Goal: Information Seeking & Learning: Get advice/opinions

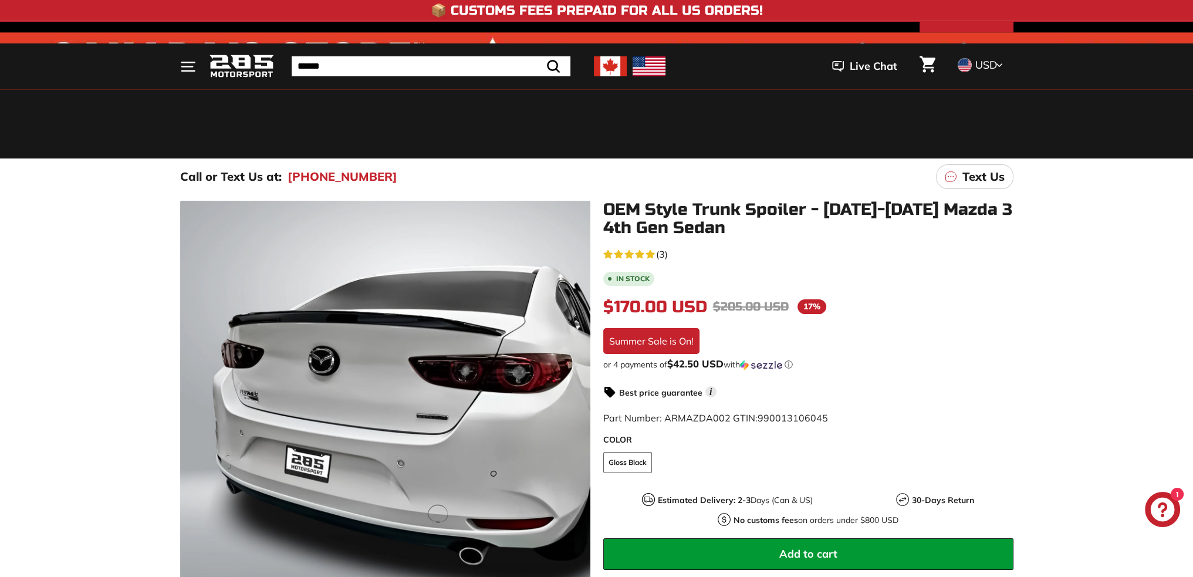
scroll to position [176, 0]
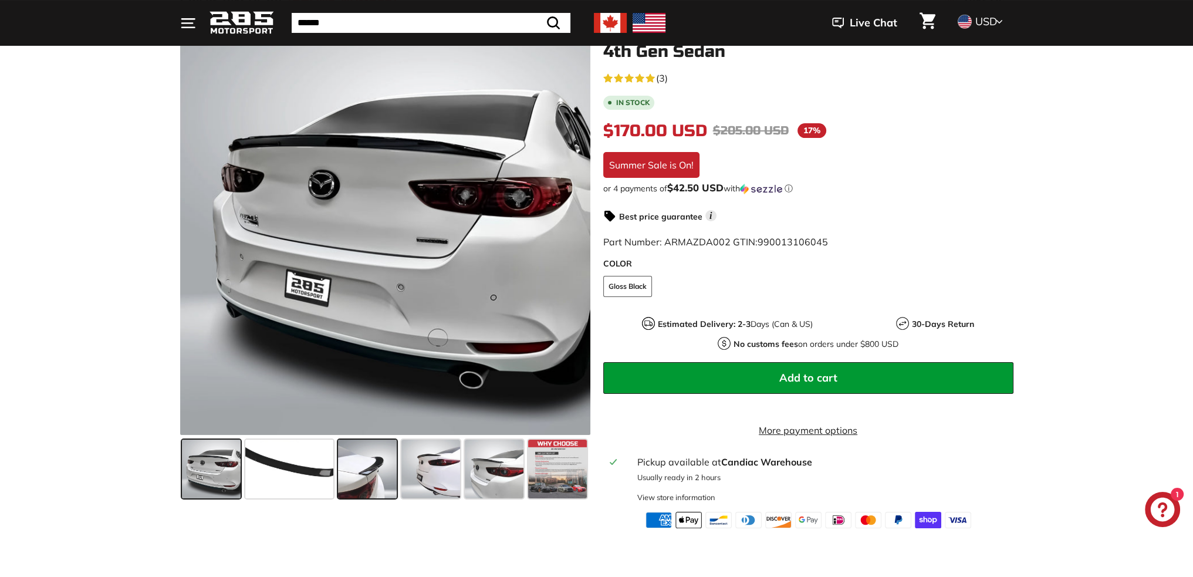
click at [369, 472] on span at bounding box center [367, 469] width 59 height 59
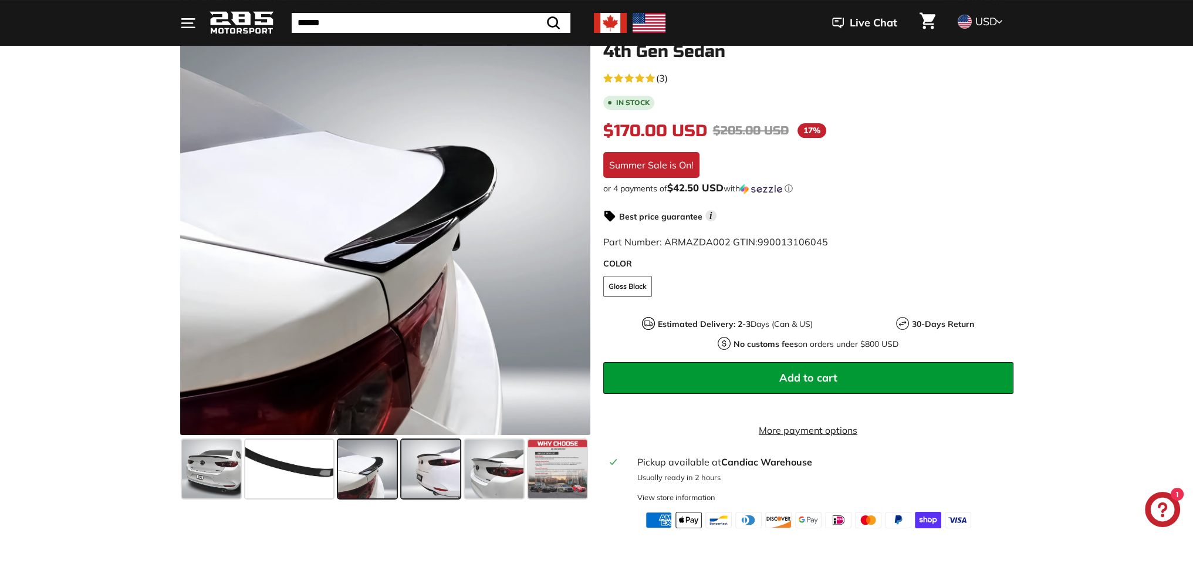
click at [426, 467] on span at bounding box center [430, 469] width 59 height 59
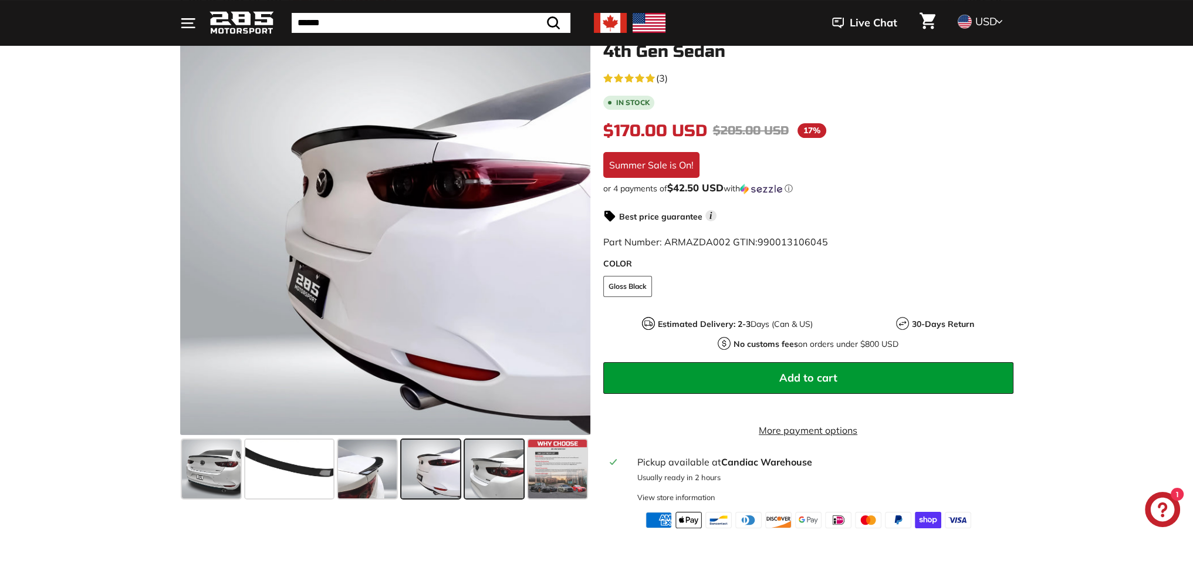
click at [480, 465] on span at bounding box center [494, 469] width 59 height 59
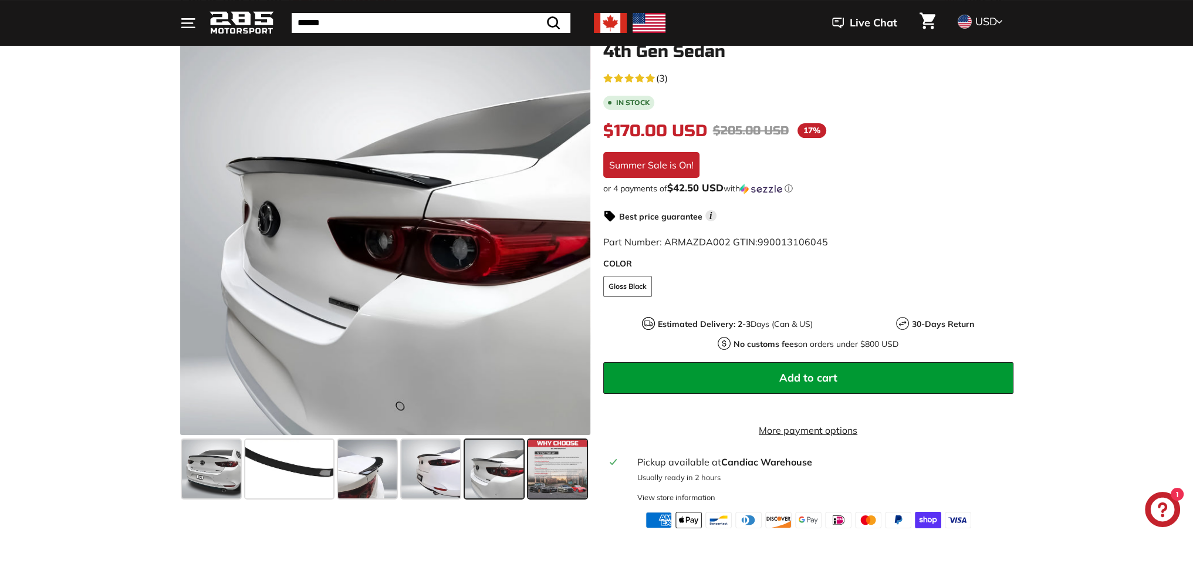
click at [538, 469] on span at bounding box center [557, 469] width 59 height 59
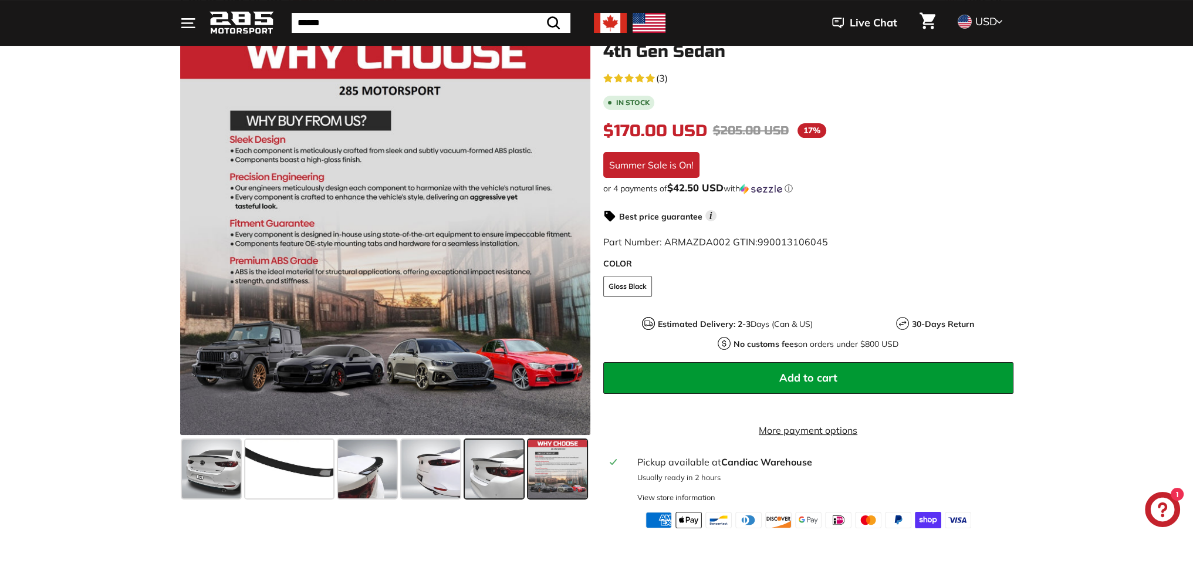
click at [489, 469] on span at bounding box center [494, 469] width 59 height 59
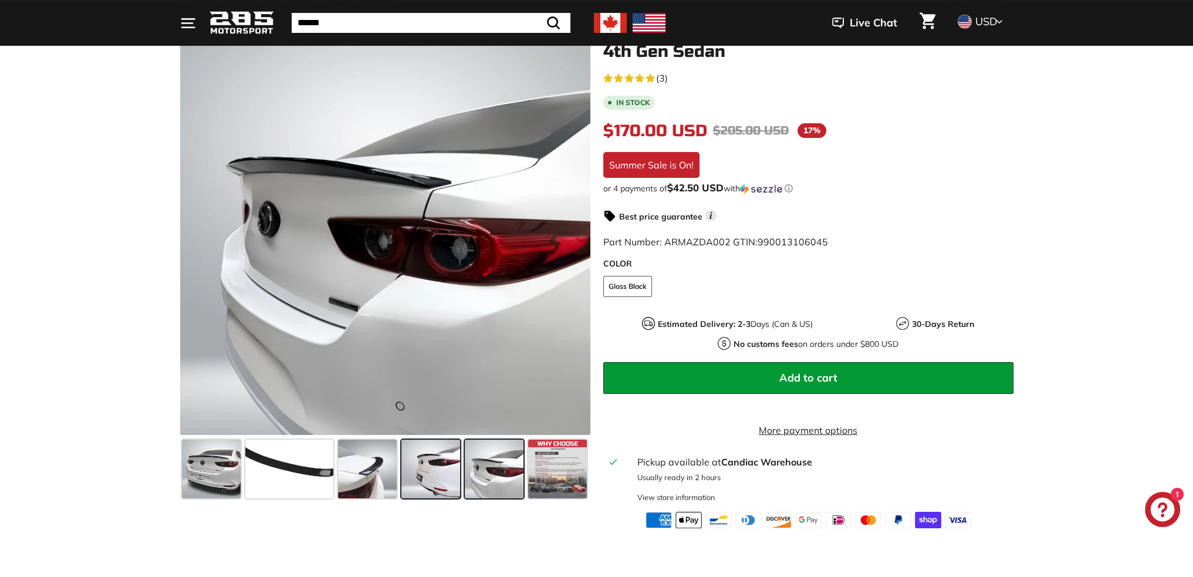
click at [422, 469] on span at bounding box center [430, 469] width 59 height 59
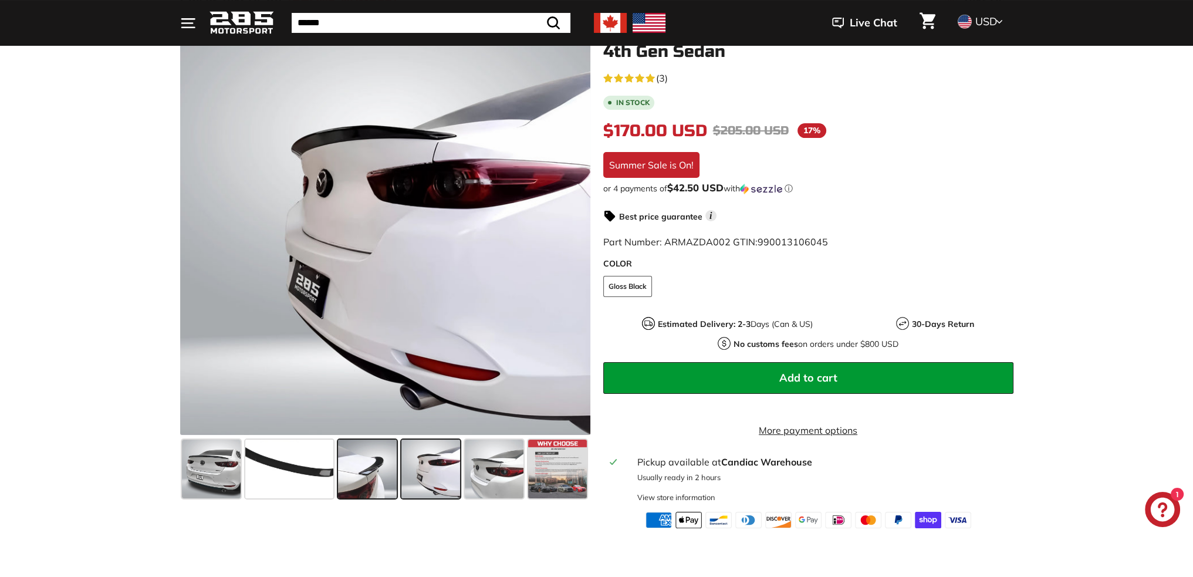
click at [357, 470] on span at bounding box center [367, 469] width 59 height 59
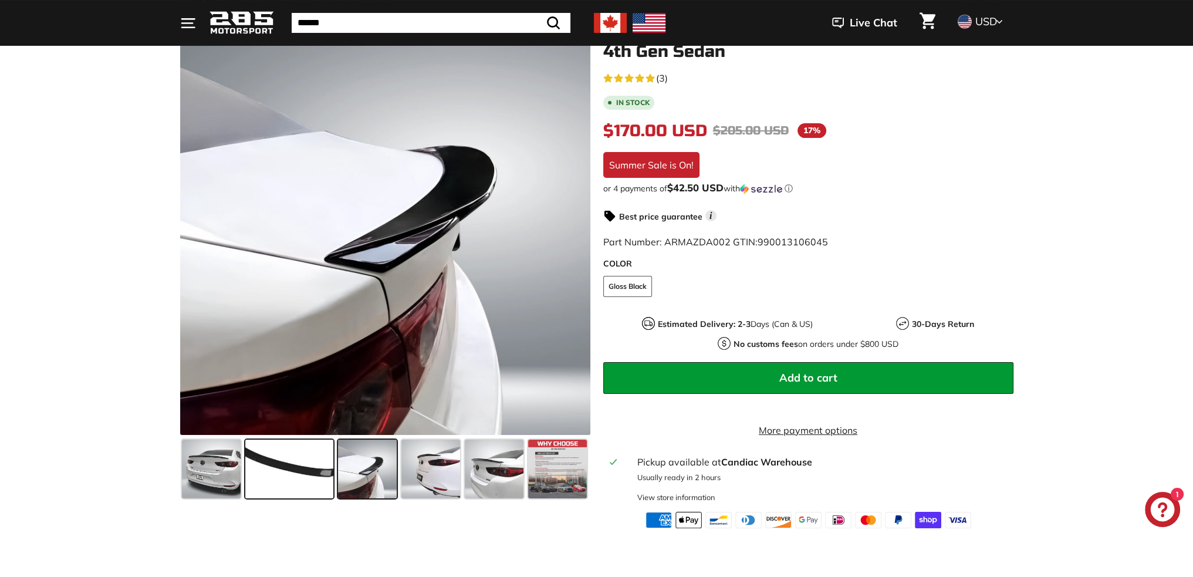
click at [301, 471] on span at bounding box center [289, 469] width 88 height 59
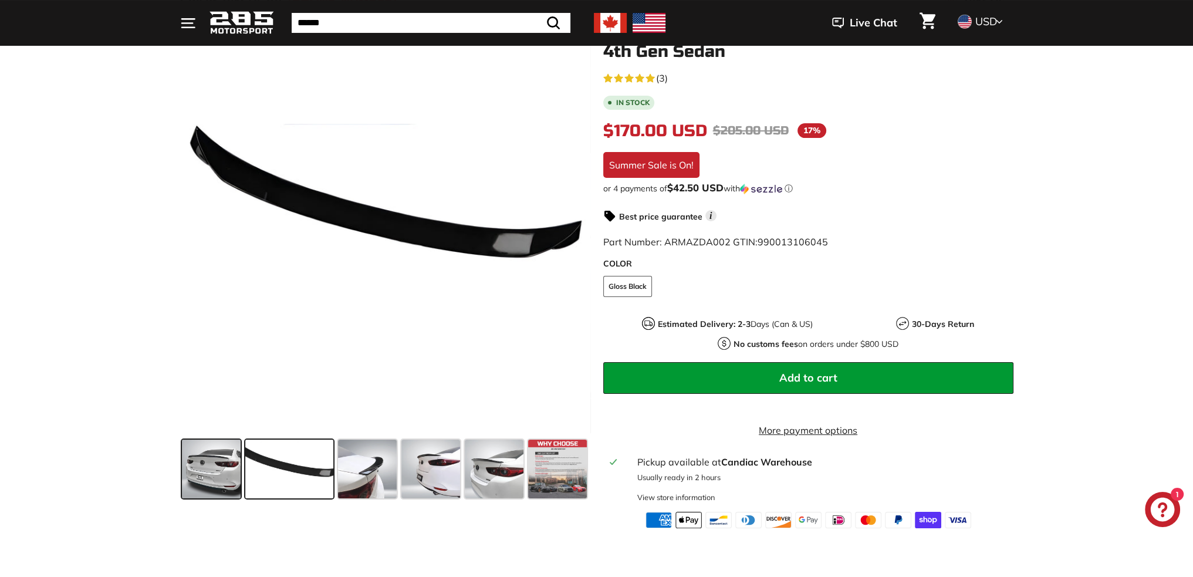
click at [225, 471] on span at bounding box center [211, 469] width 59 height 59
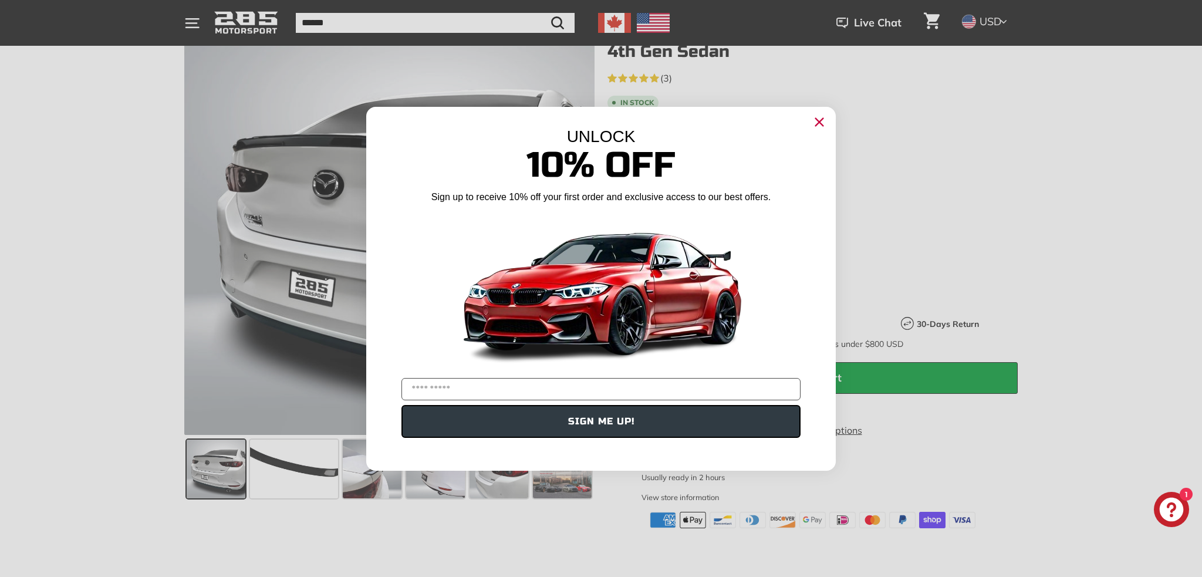
click at [820, 120] on icon "Close dialog" at bounding box center [820, 122] width 8 height 8
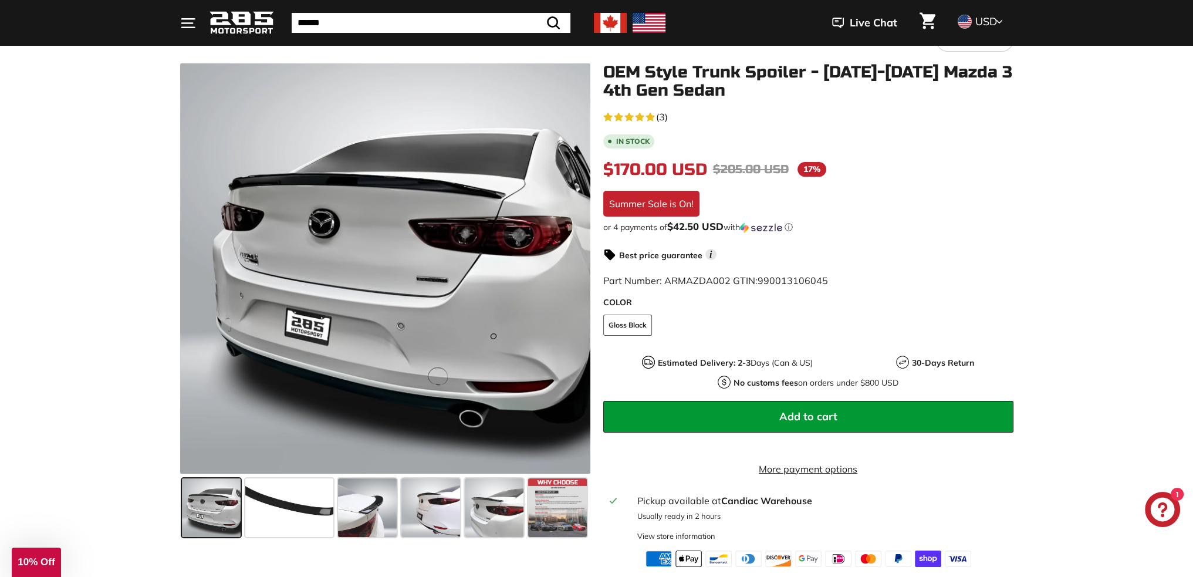
scroll to position [59, 0]
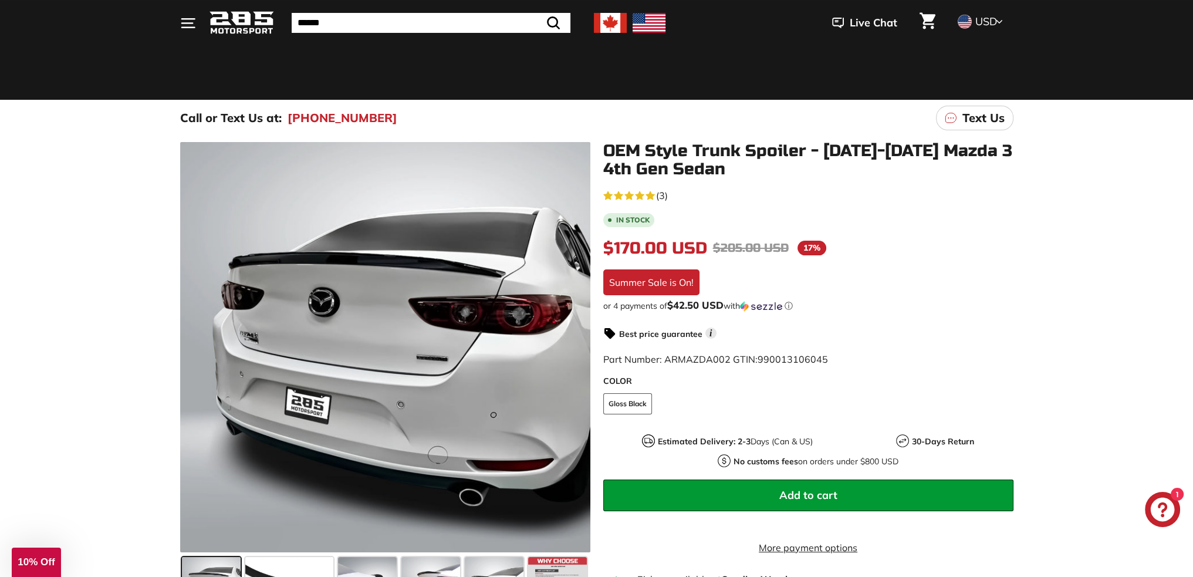
click at [667, 195] on span "(3)" at bounding box center [662, 195] width 12 height 14
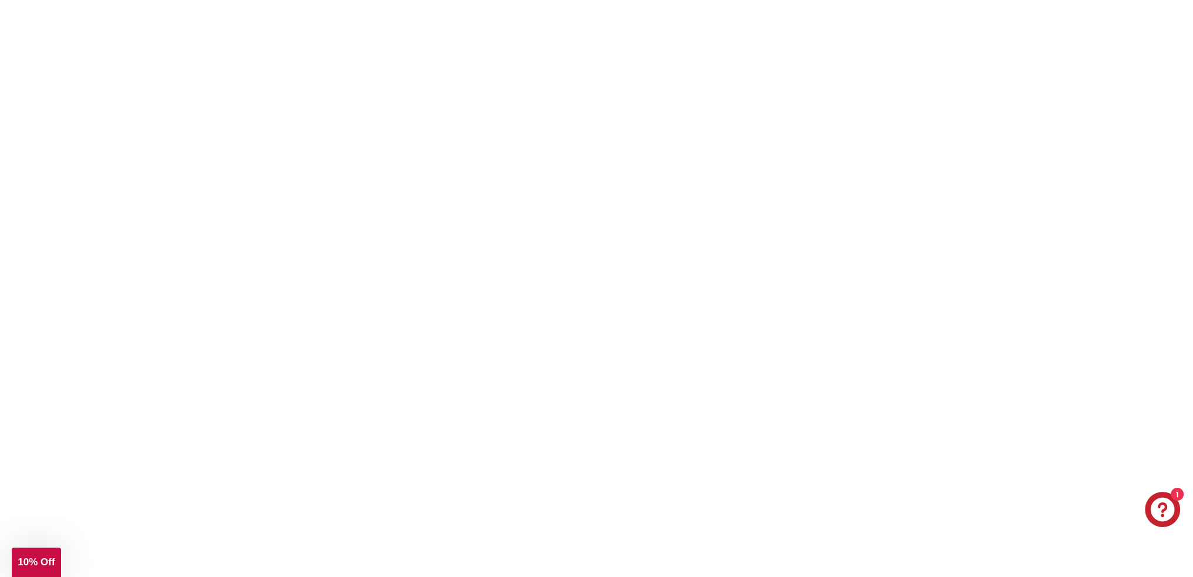
scroll to position [1526, 0]
